Goal: Task Accomplishment & Management: Use online tool/utility

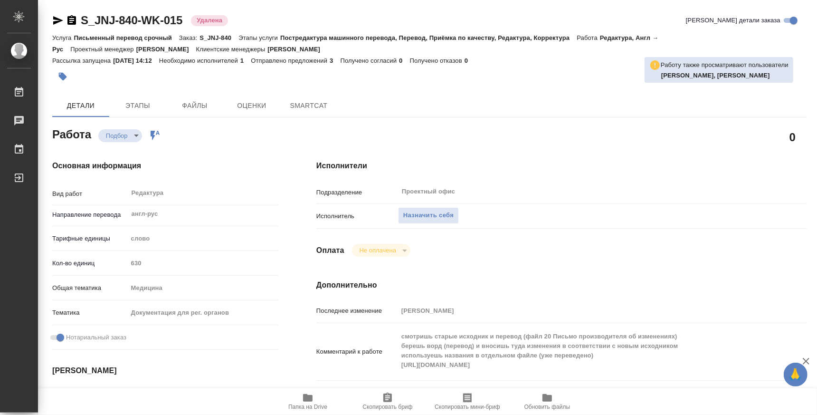
type textarea "x"
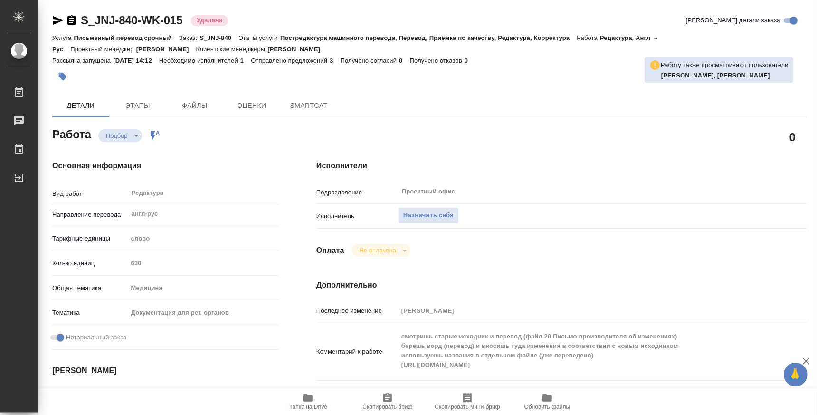
type textarea "x"
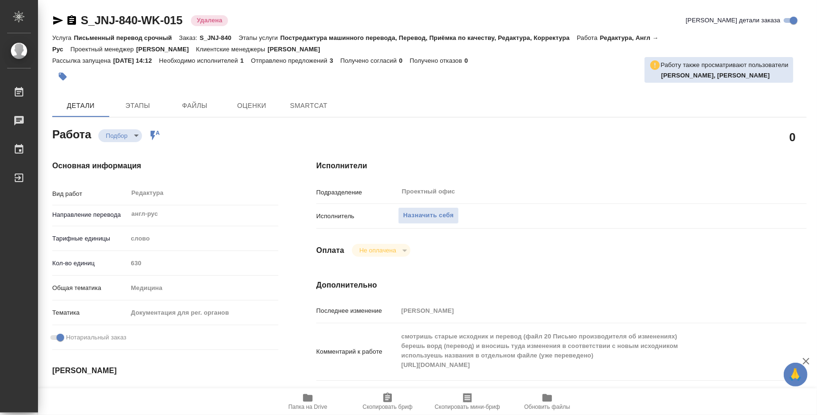
type textarea "x"
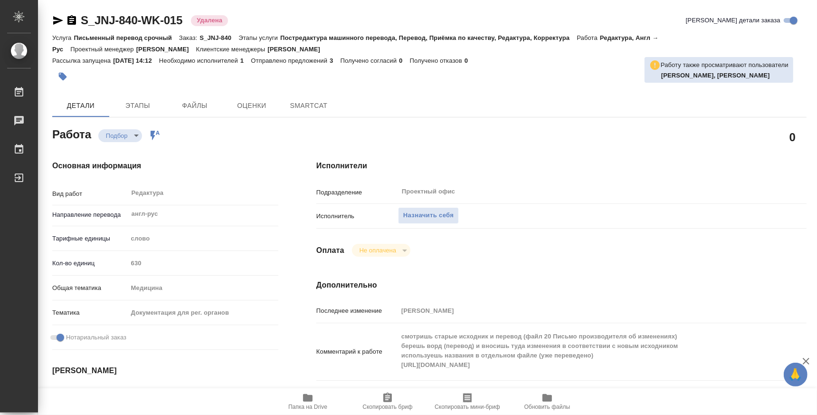
type textarea "x"
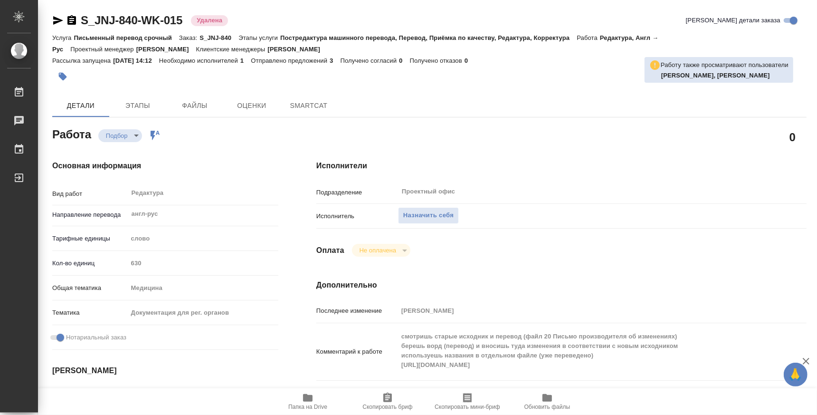
type textarea "x"
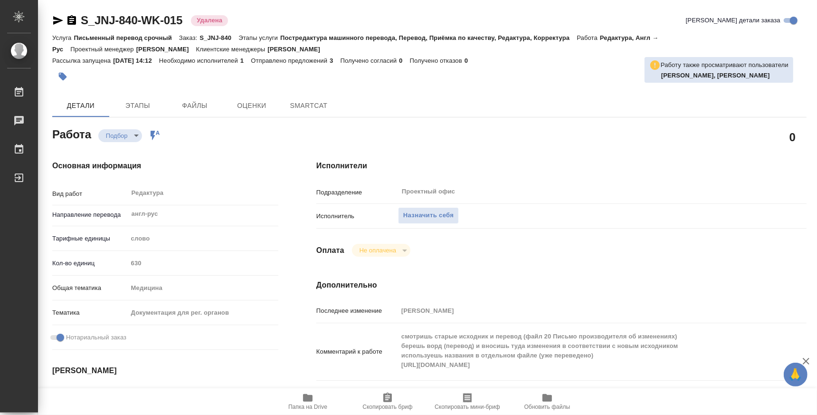
type textarea "x"
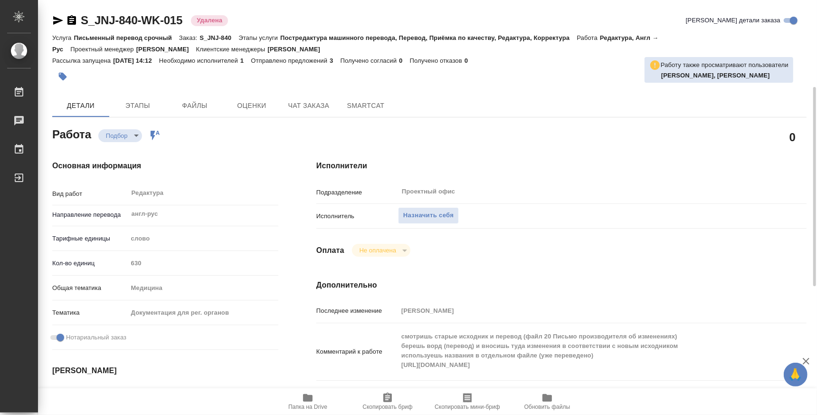
scroll to position [118, 0]
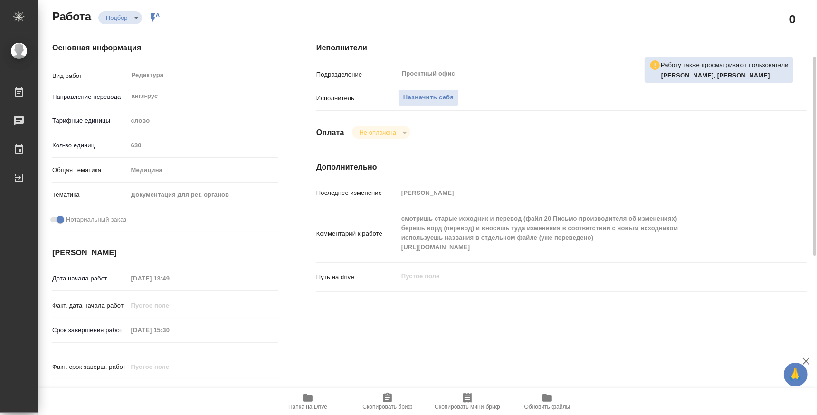
type textarea "x"
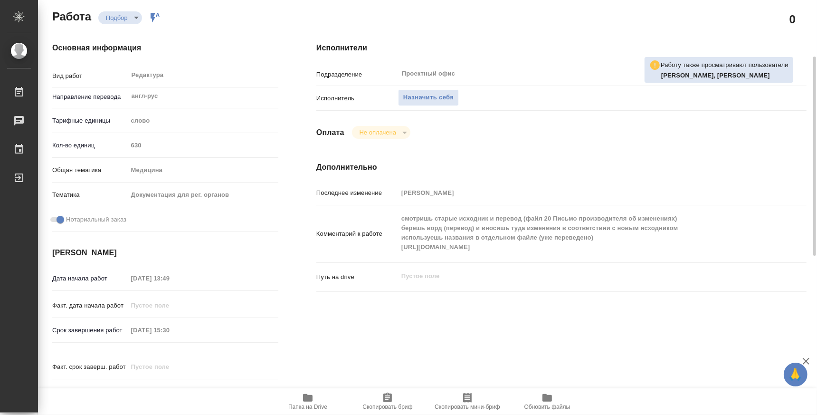
type textarea "x"
